Goal: Book appointment/travel/reservation

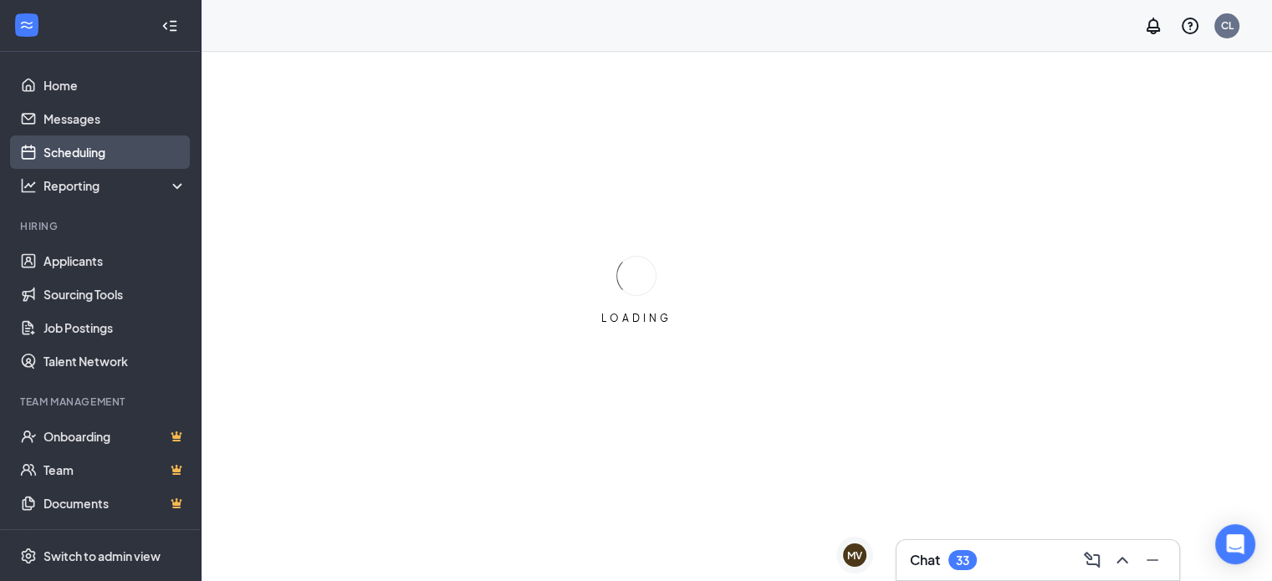
click at [73, 152] on link "Scheduling" at bounding box center [114, 151] width 143 height 33
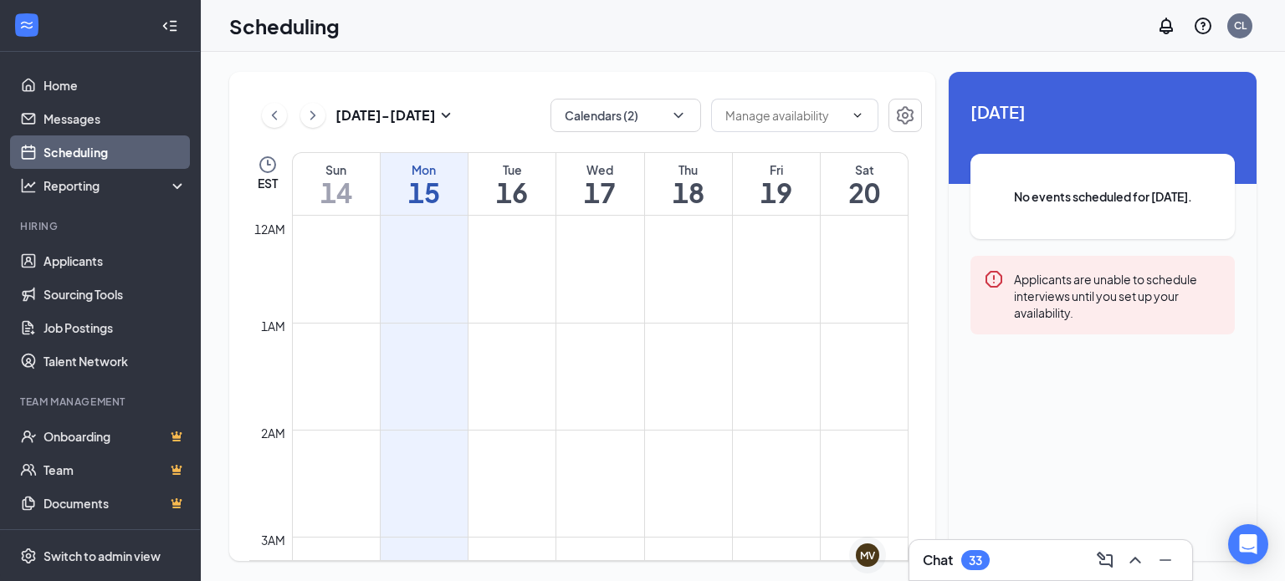
scroll to position [822, 0]
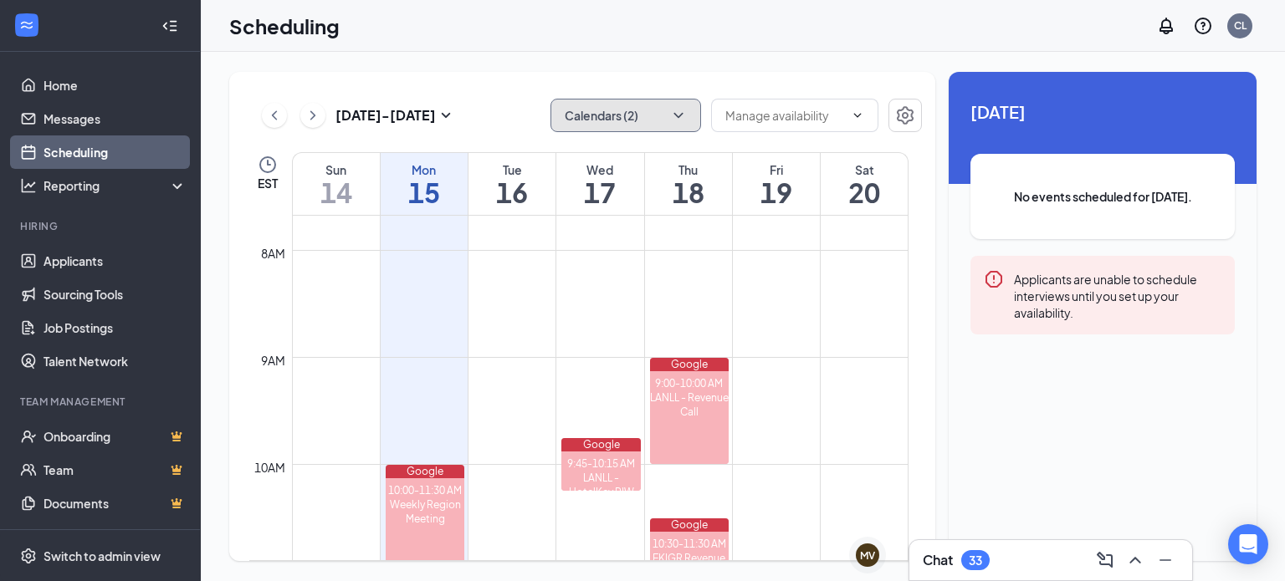
click at [670, 110] on icon "ChevronDown" at bounding box center [678, 115] width 17 height 17
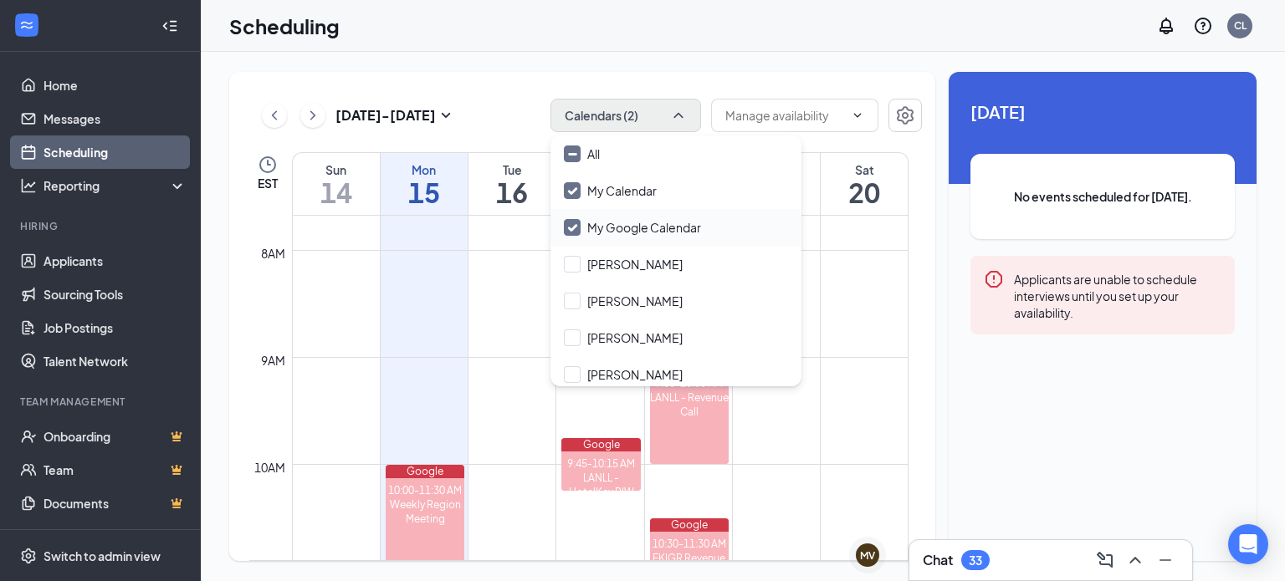
click at [581, 225] on input "My Google Calendar" at bounding box center [632, 227] width 137 height 17
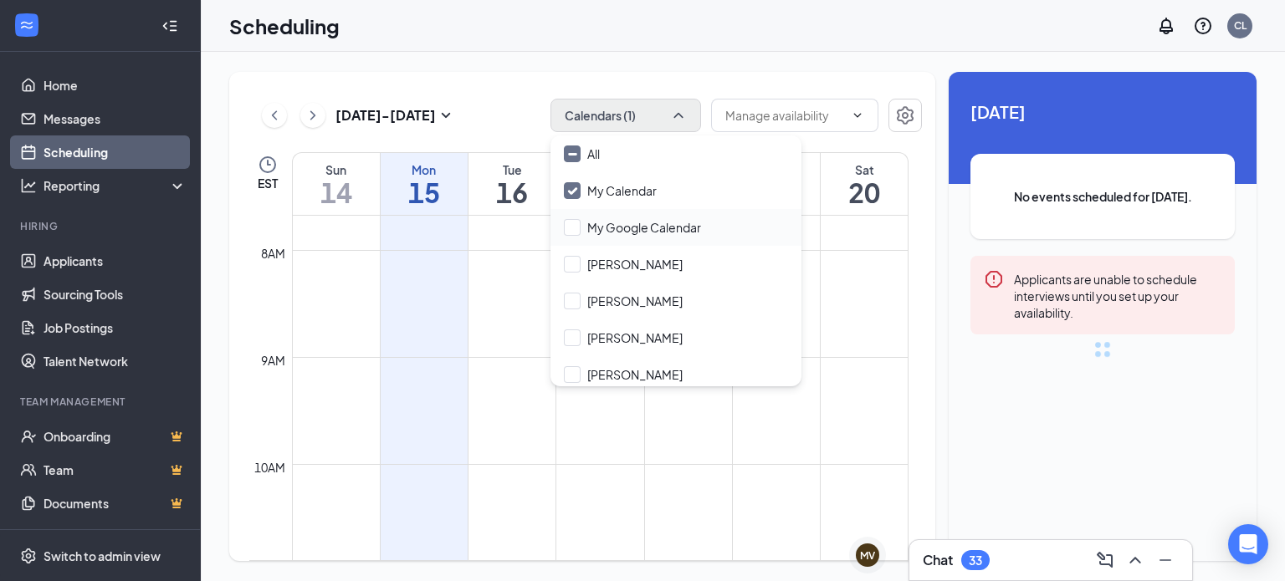
checkbox input "false"
click at [494, 95] on div "Sep 14 - Sep 20 Calendars (1) EST Sun 14 Mon 15 Tue 16 Wed 17 Thu 18 Fri 19 Sat…" at bounding box center [582, 316] width 706 height 489
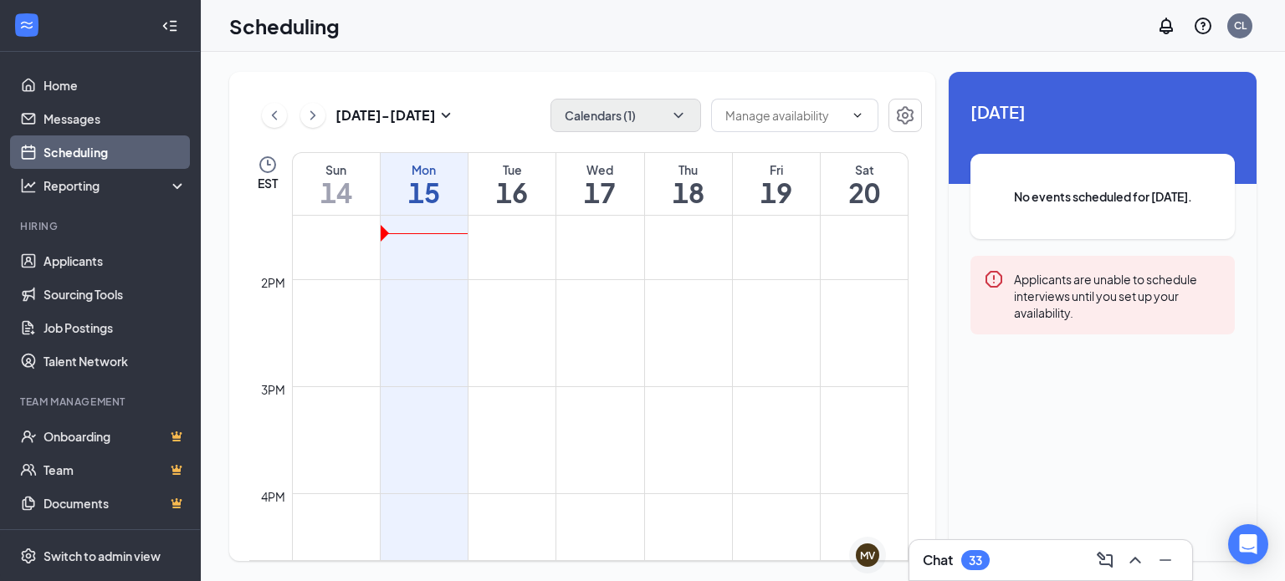
scroll to position [1424, 0]
click at [1248, 544] on icon "Open Intercom Messenger" at bounding box center [1247, 545] width 19 height 22
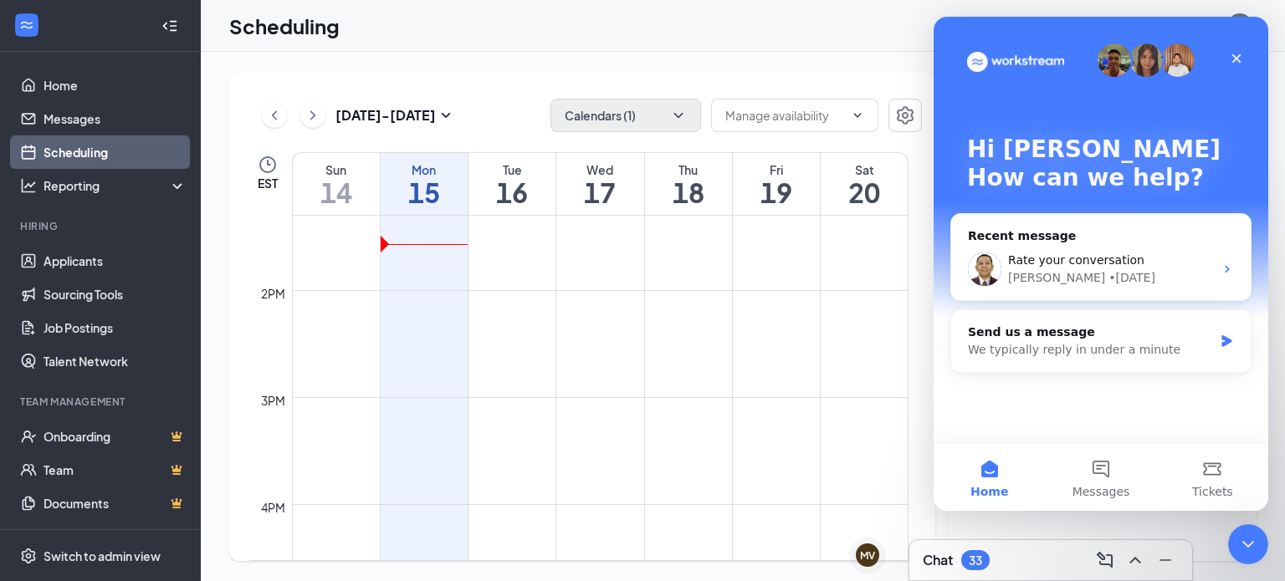
scroll to position [0, 0]
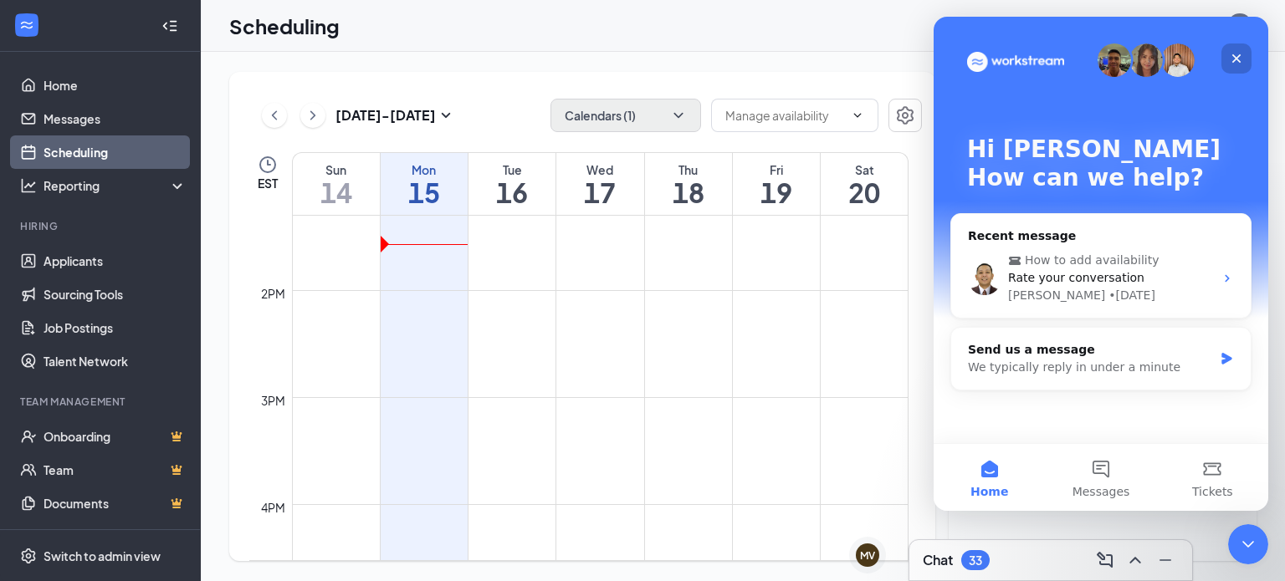
click at [1239, 57] on icon "Close" at bounding box center [1236, 58] width 13 height 13
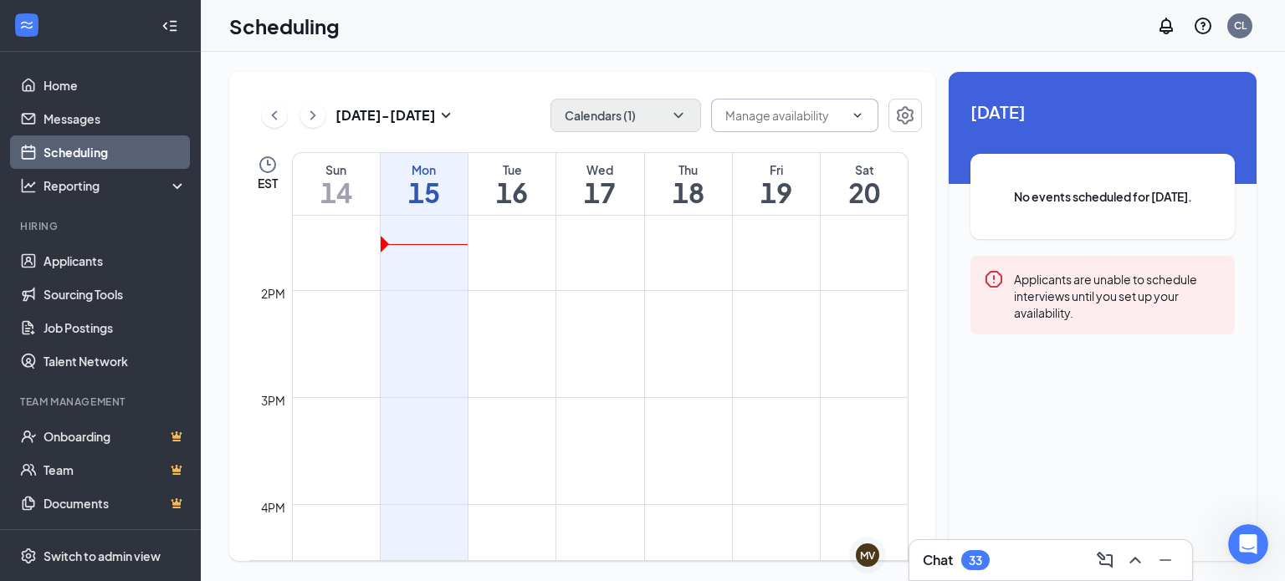
click at [751, 107] on input "text" at bounding box center [784, 115] width 119 height 18
click at [672, 120] on icon "ChevronDown" at bounding box center [678, 115] width 17 height 17
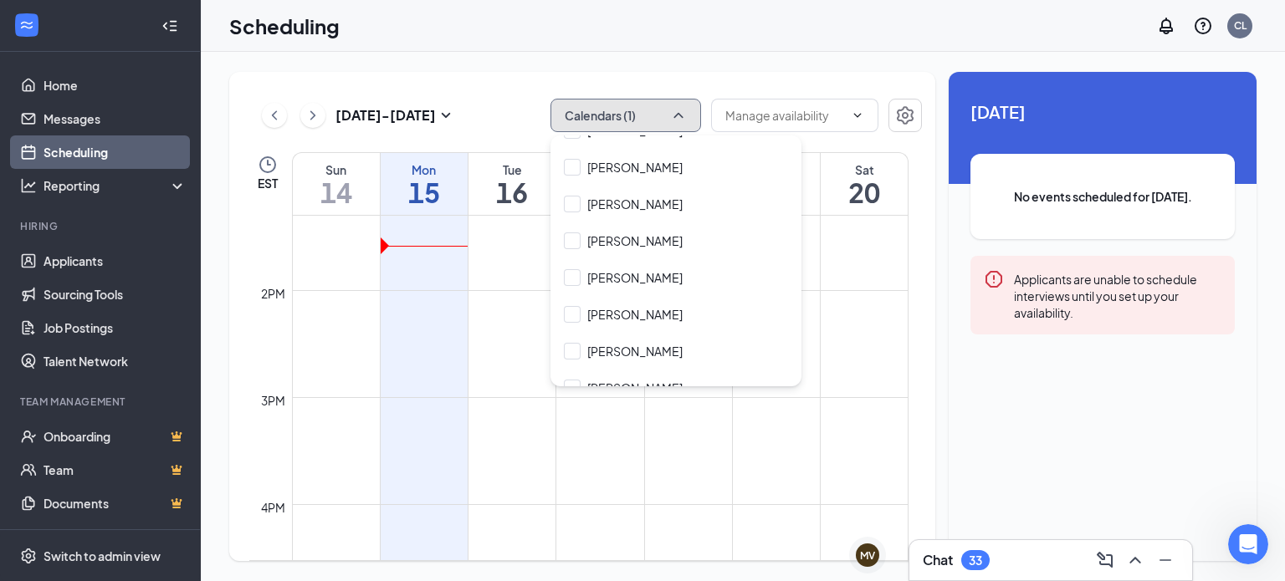
scroll to position [167, 0]
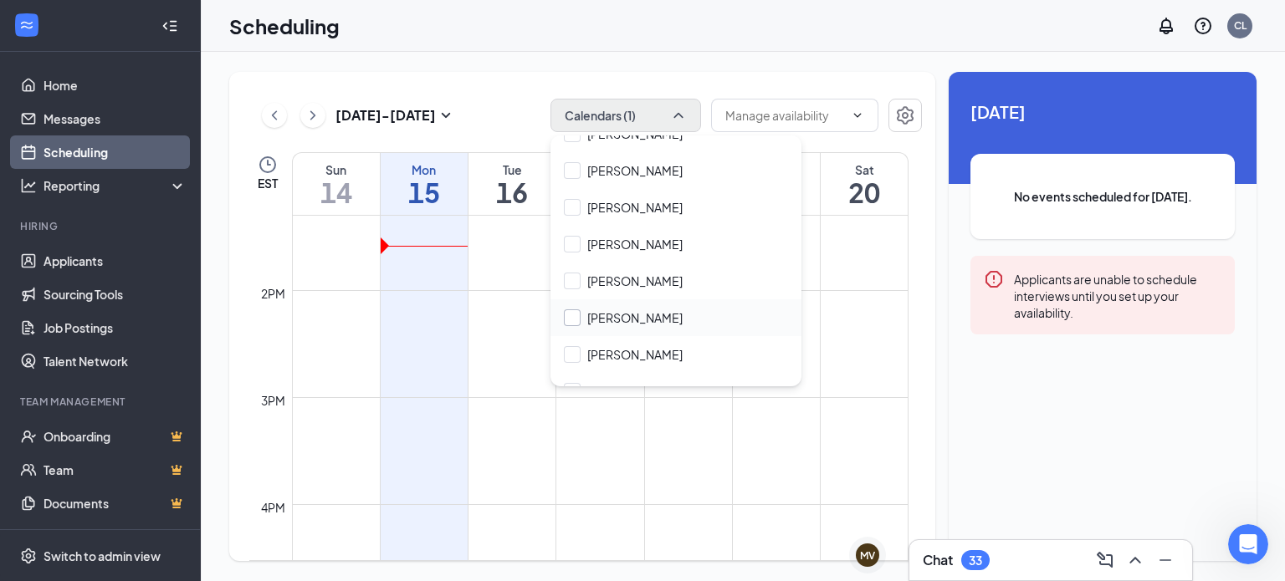
click at [573, 319] on input "Catherine" at bounding box center [623, 317] width 119 height 17
checkbox input "true"
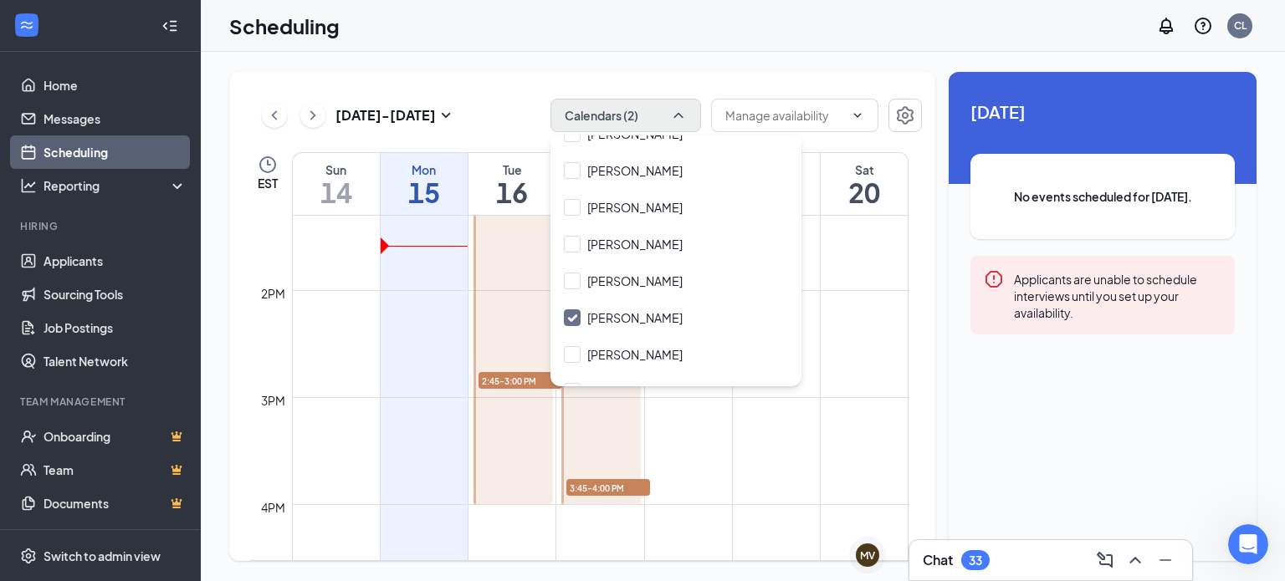
click at [494, 57] on div "Sep 14 - Sep 20 Calendars (2) Delete all availability EST Sun 14 Mon 15 Tue 16 …" at bounding box center [743, 316] width 1084 height 529
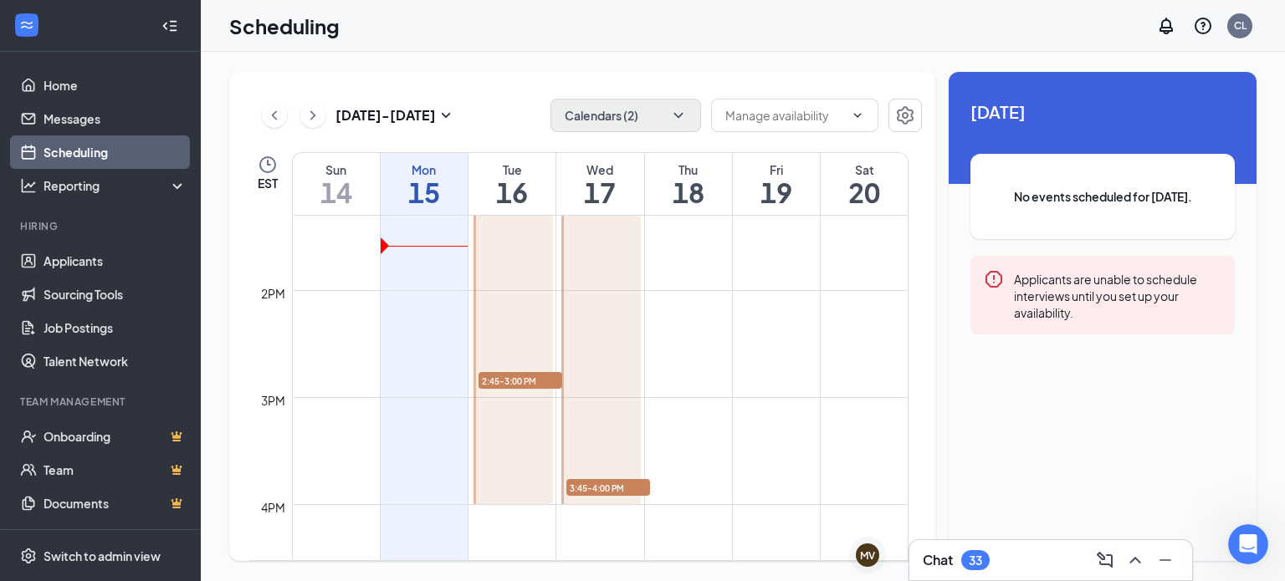
click at [531, 375] on span "2:45-3:00 PM" at bounding box center [520, 380] width 84 height 17
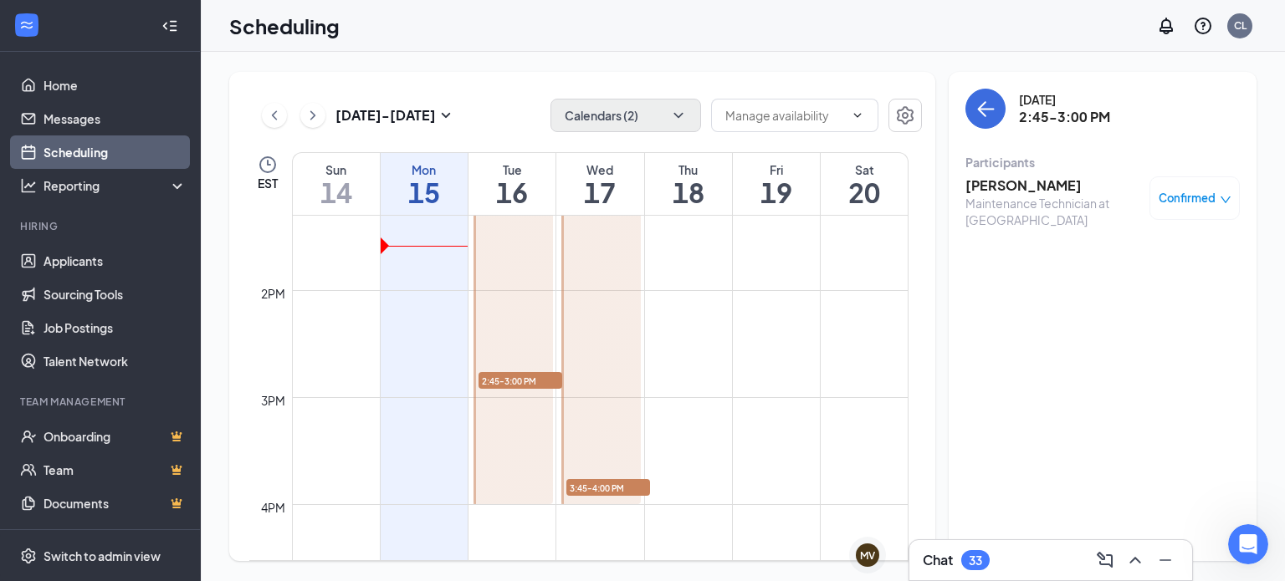
click at [596, 486] on span "3:45-4:00 PM" at bounding box center [608, 487] width 84 height 17
click at [921, 434] on td "12am 1am 2am 3am 4am 5am 6am 7am 8am 9am 10am 11am 12pm 1pm 2pm 3pm 4pm 5pm 6pm…" at bounding box center [585, 388] width 672 height 345
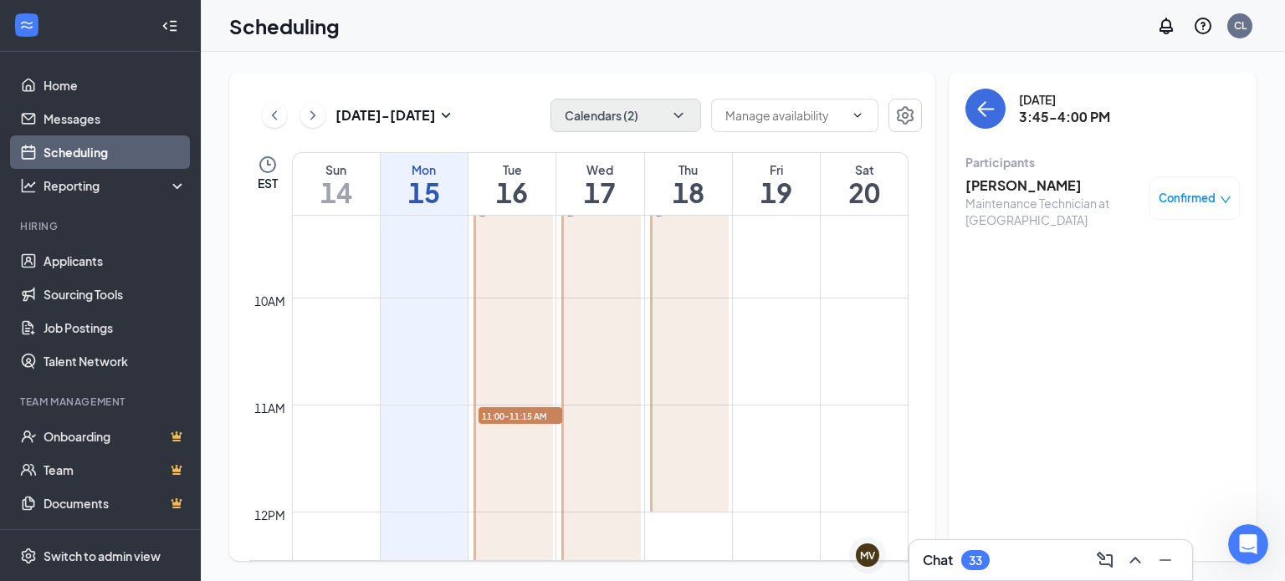
scroll to position [1021, 0]
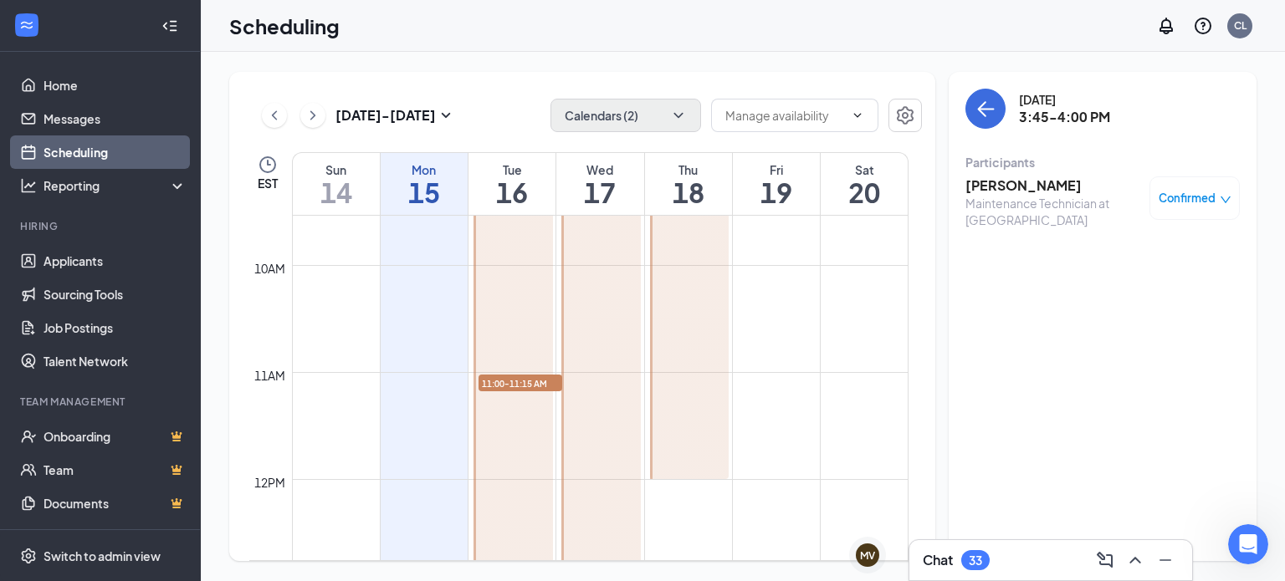
click at [514, 383] on span "11:00-11:15 AM" at bounding box center [520, 383] width 84 height 17
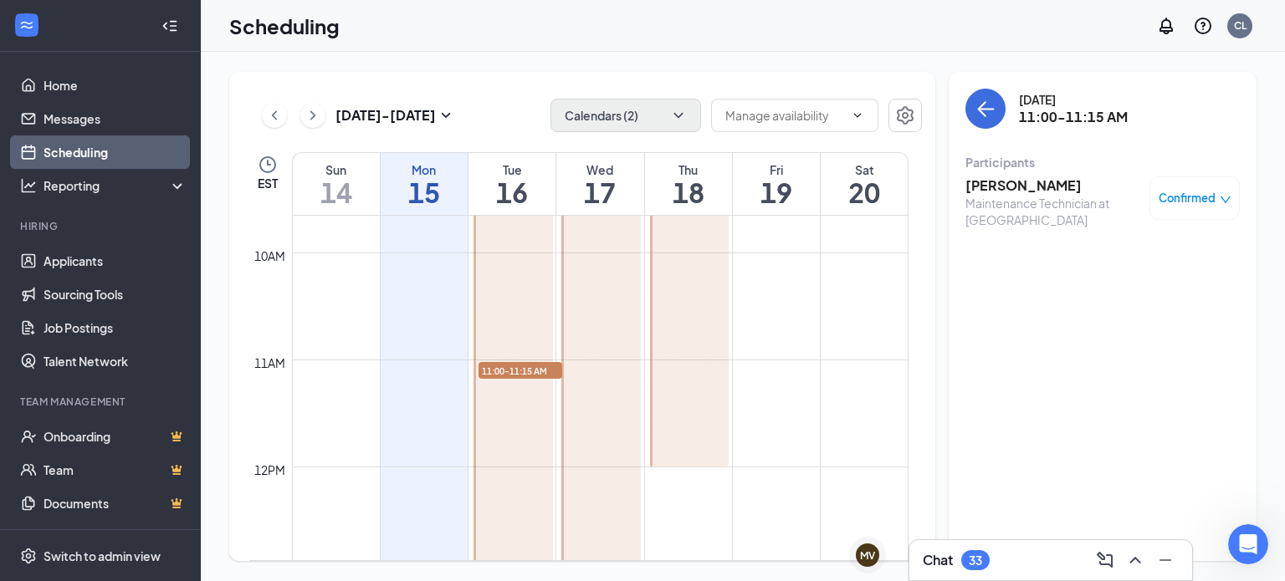
scroll to position [1051, 0]
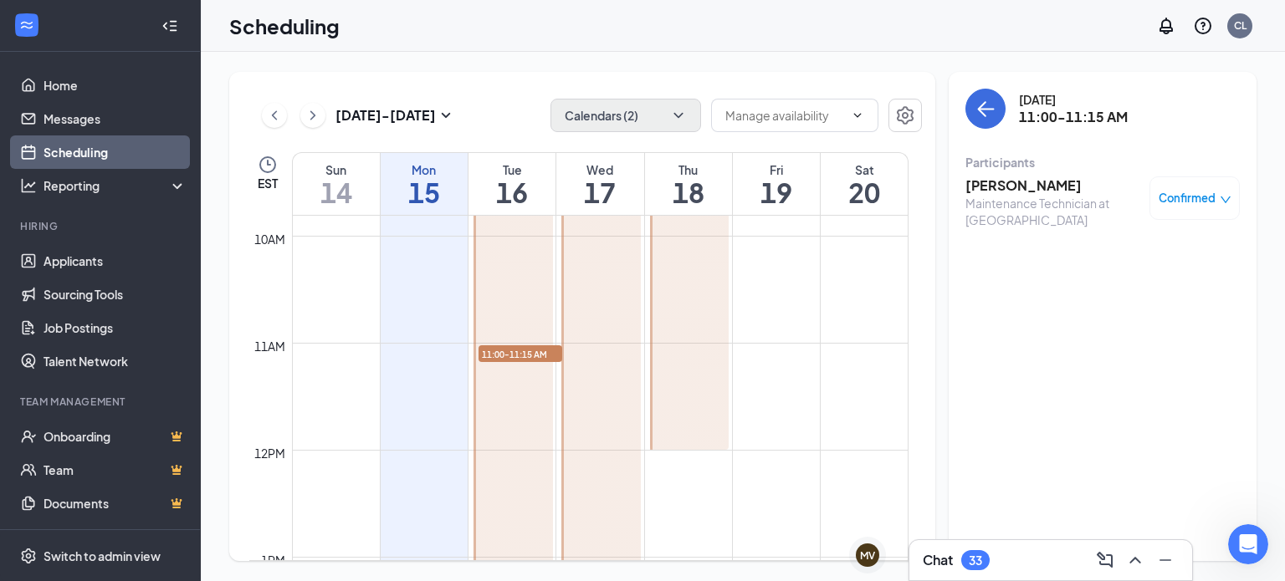
click at [520, 354] on span "11:00-11:15 AM" at bounding box center [520, 353] width 84 height 17
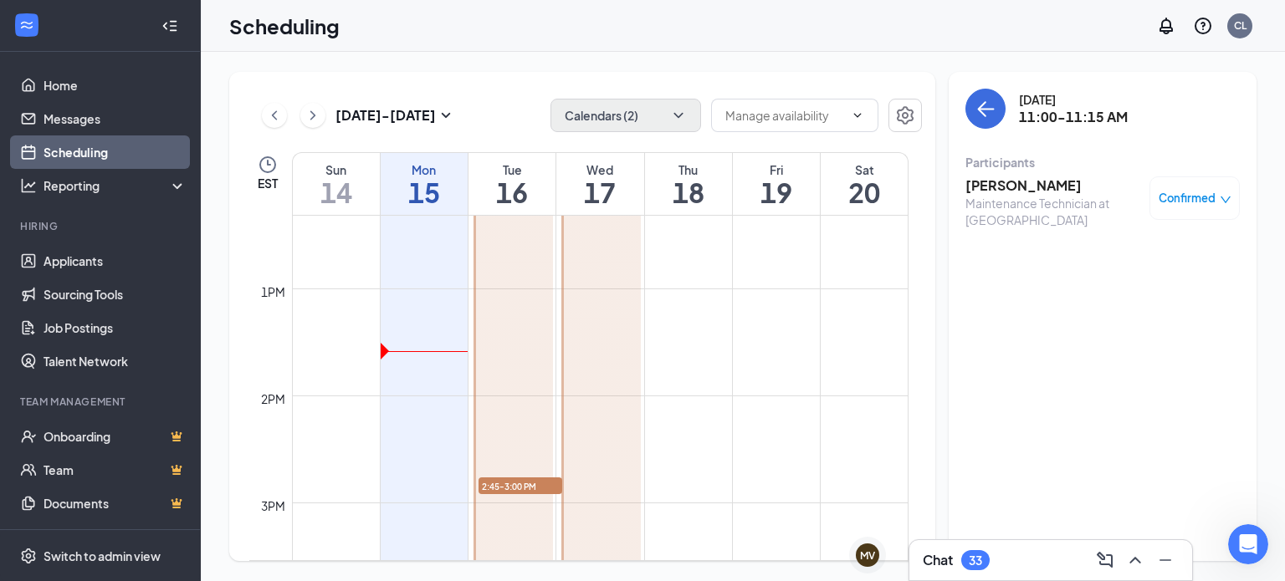
scroll to position [1396, 0]
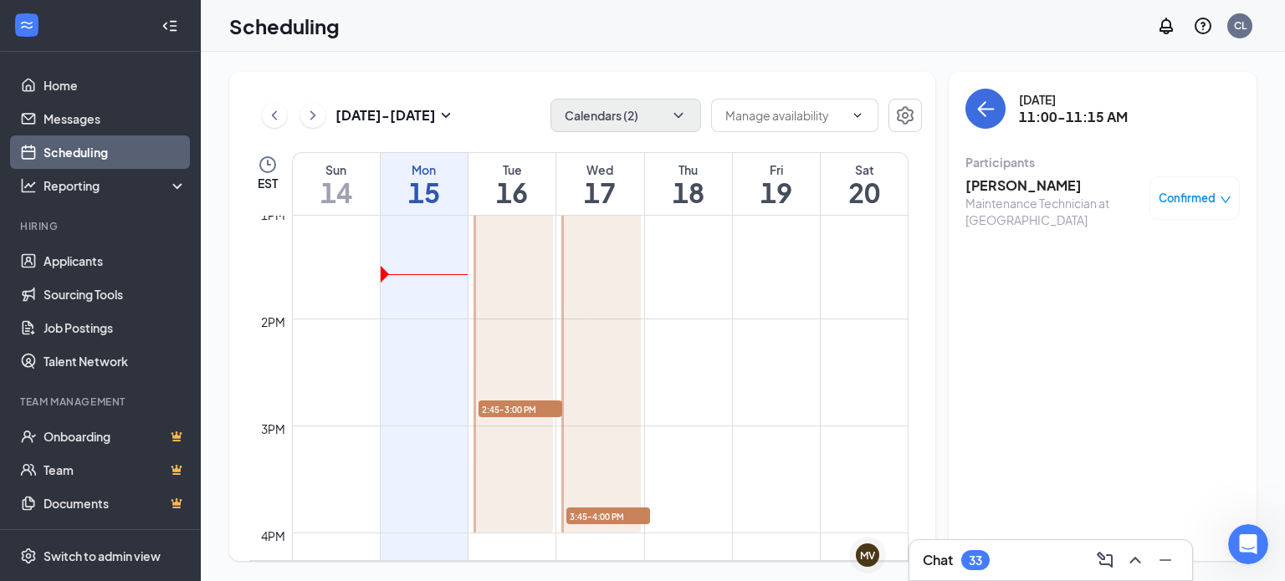
click at [502, 407] on span "2:45-3:00 PM" at bounding box center [520, 409] width 84 height 17
click at [615, 516] on span "3:45-4:00 PM" at bounding box center [608, 516] width 84 height 17
click at [523, 408] on span "2:45-3:00 PM" at bounding box center [520, 409] width 84 height 17
click at [606, 508] on span "3:45-4:00 PM" at bounding box center [608, 516] width 84 height 17
click at [701, 81] on div "Sep 14 - Sep 20 Calendars (2) Delete all availability EST Sun 14 Mon 15 Tue 16 …" at bounding box center [582, 316] width 706 height 489
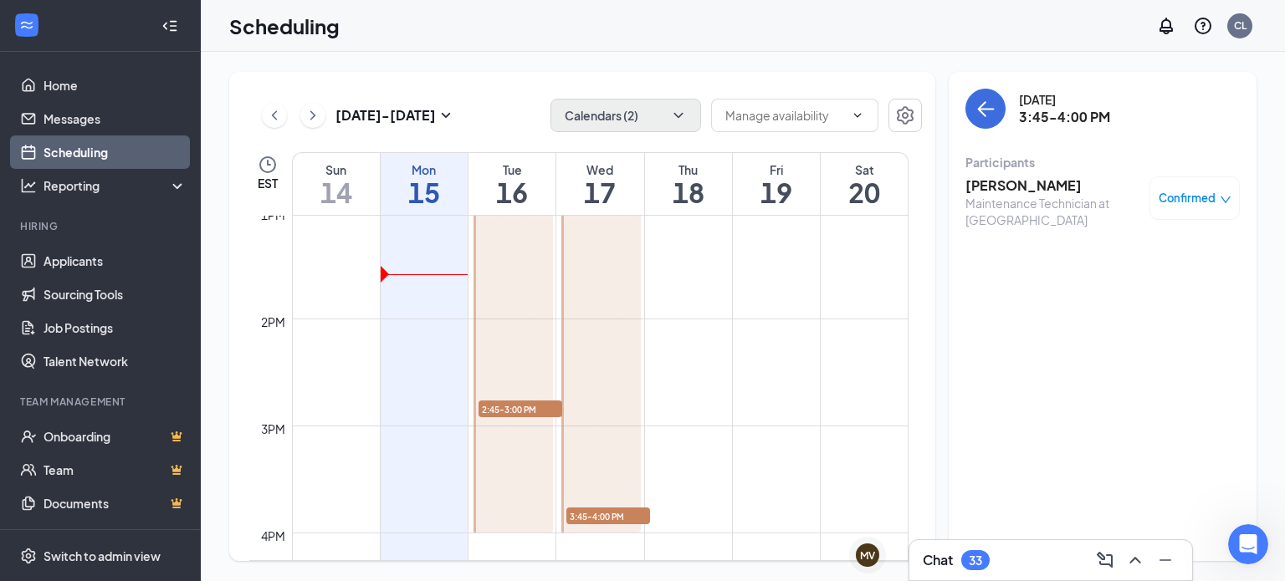
click at [1030, 559] on div "Chat 33" at bounding box center [1051, 560] width 256 height 27
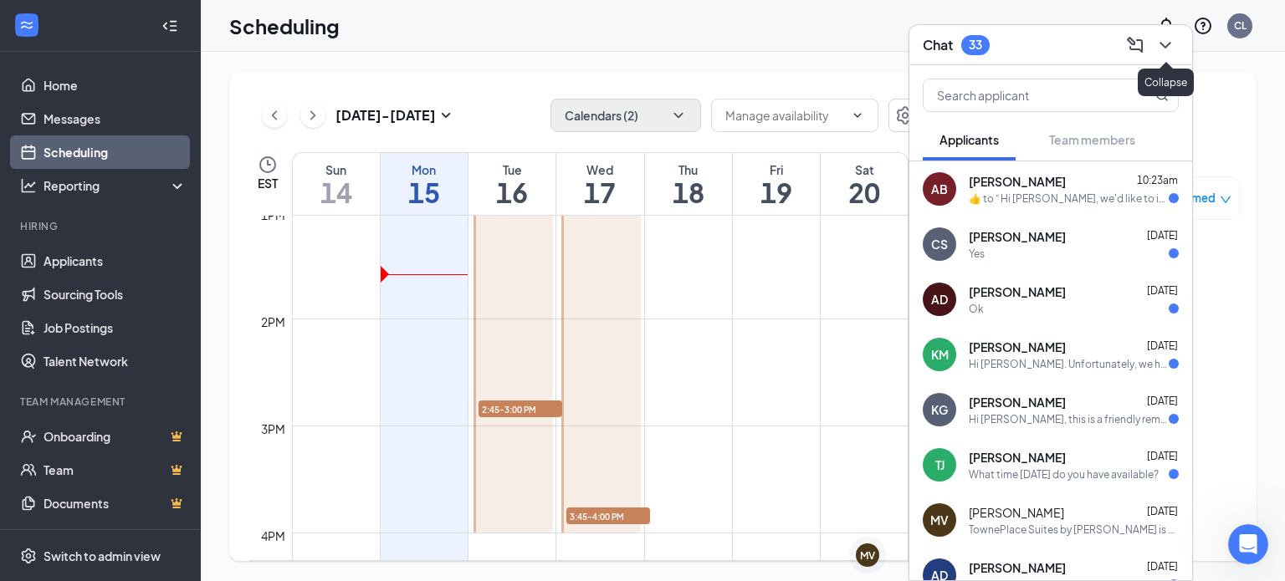
click at [1160, 44] on icon "ChevronDown" at bounding box center [1165, 45] width 20 height 20
